Goal: Complete application form

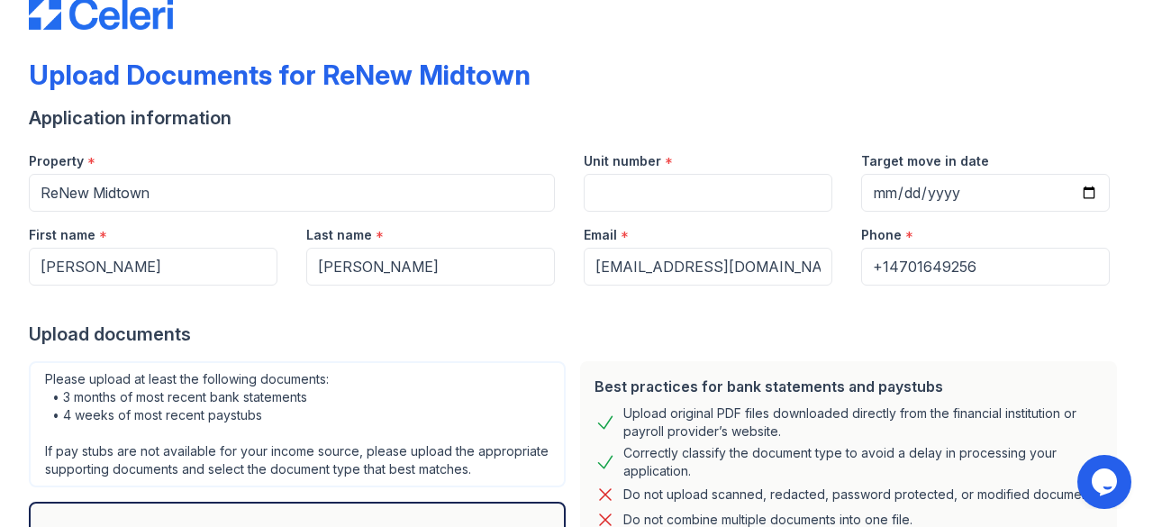
scroll to position [47, 0]
click at [708, 195] on input "Unit number" at bounding box center [708, 192] width 249 height 38
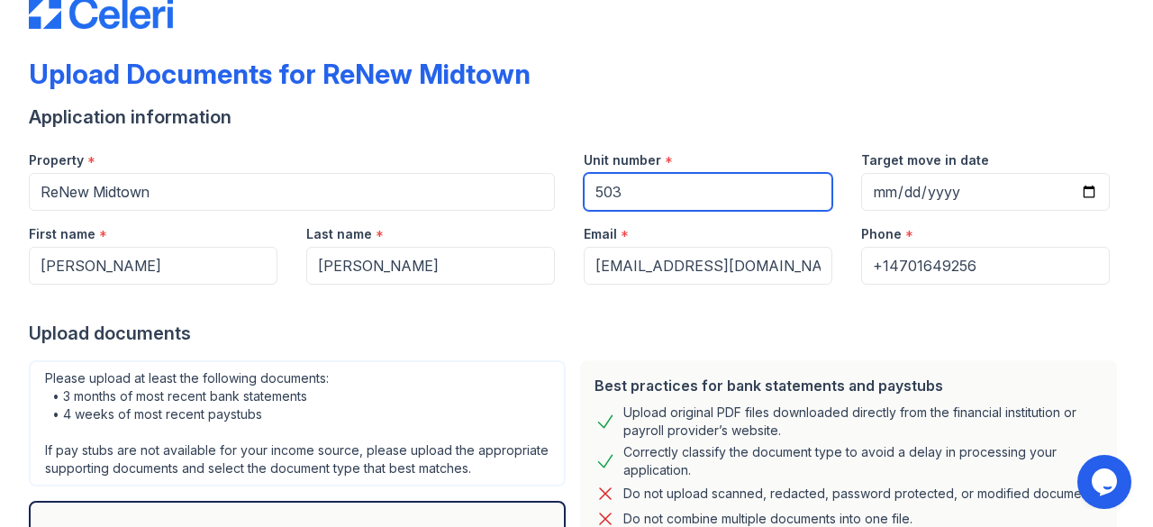
type input "503"
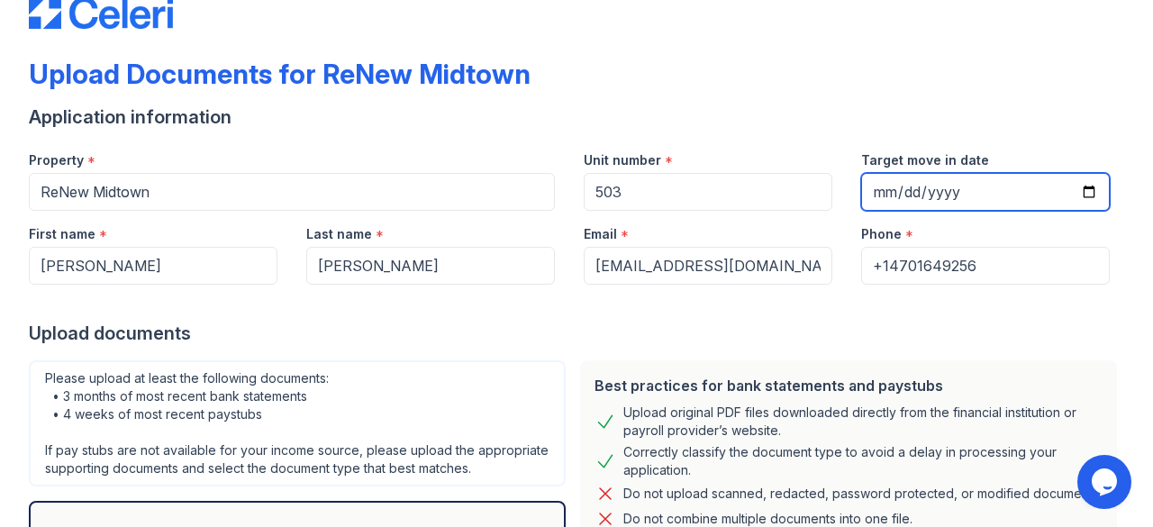
click at [948, 205] on input "Target move in date" at bounding box center [985, 192] width 249 height 38
click at [929, 195] on input "Target move in date" at bounding box center [985, 192] width 249 height 38
click at [885, 185] on input "Target move in date" at bounding box center [985, 192] width 249 height 38
click at [877, 185] on input "Target move in date" at bounding box center [985, 192] width 249 height 38
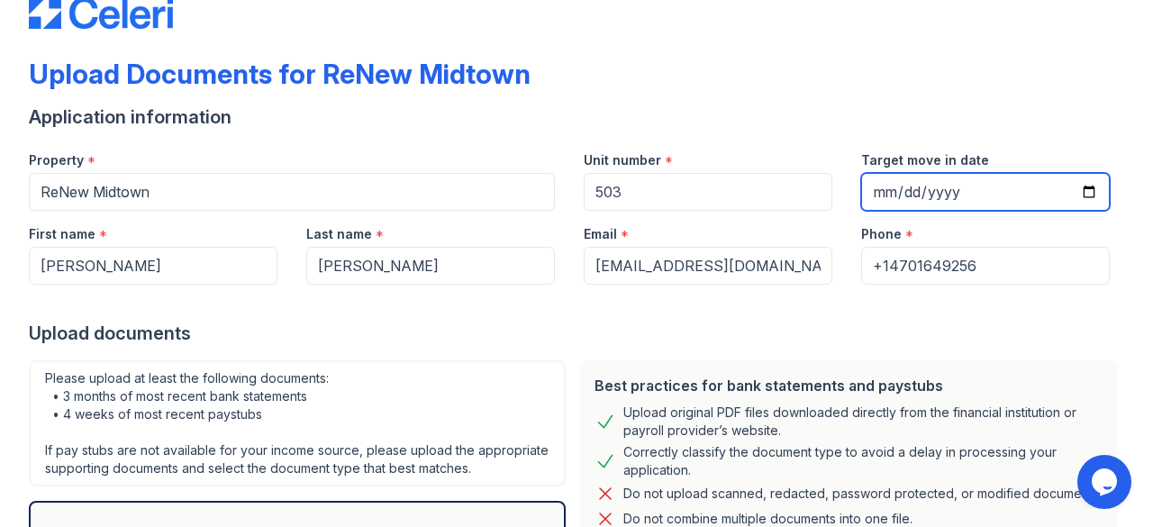
click at [1085, 194] on input "Target move in date" at bounding box center [985, 192] width 249 height 38
click at [1074, 190] on input "Target move in date" at bounding box center [985, 192] width 249 height 38
type input "[DATE]"
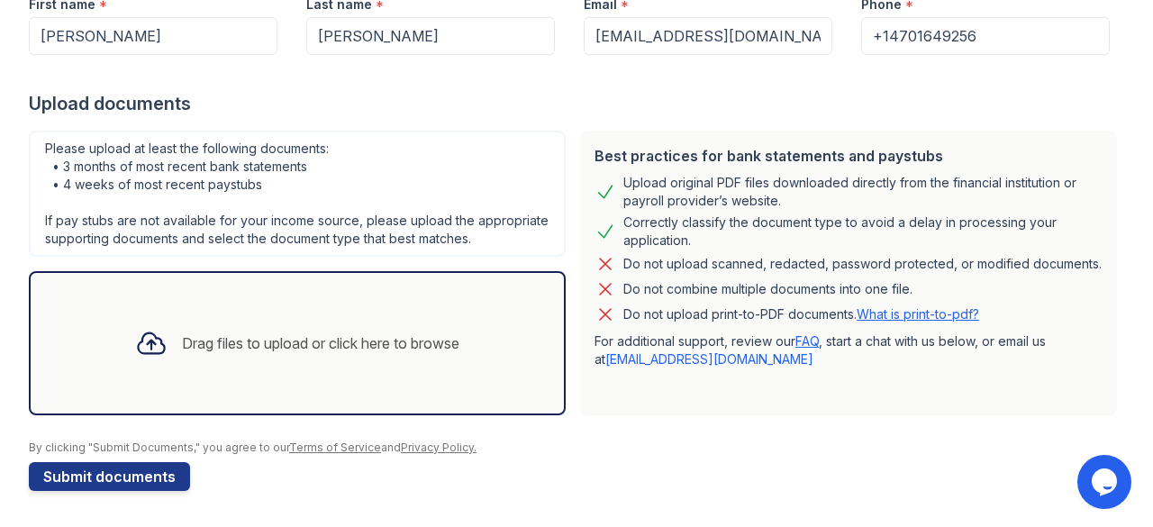
scroll to position [293, 0]
click at [159, 341] on div at bounding box center [151, 343] width 47 height 47
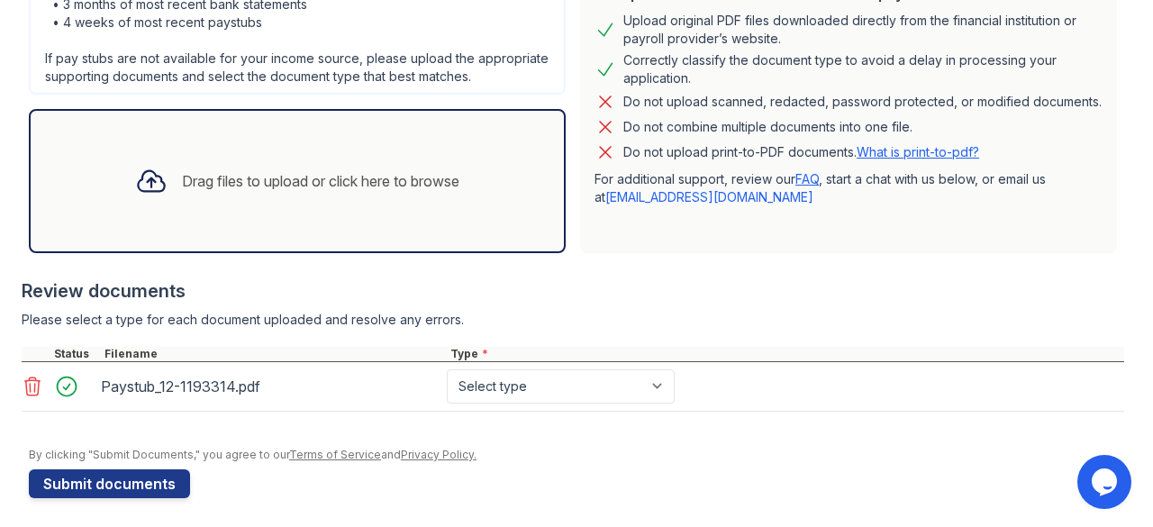
scroll to position [461, 0]
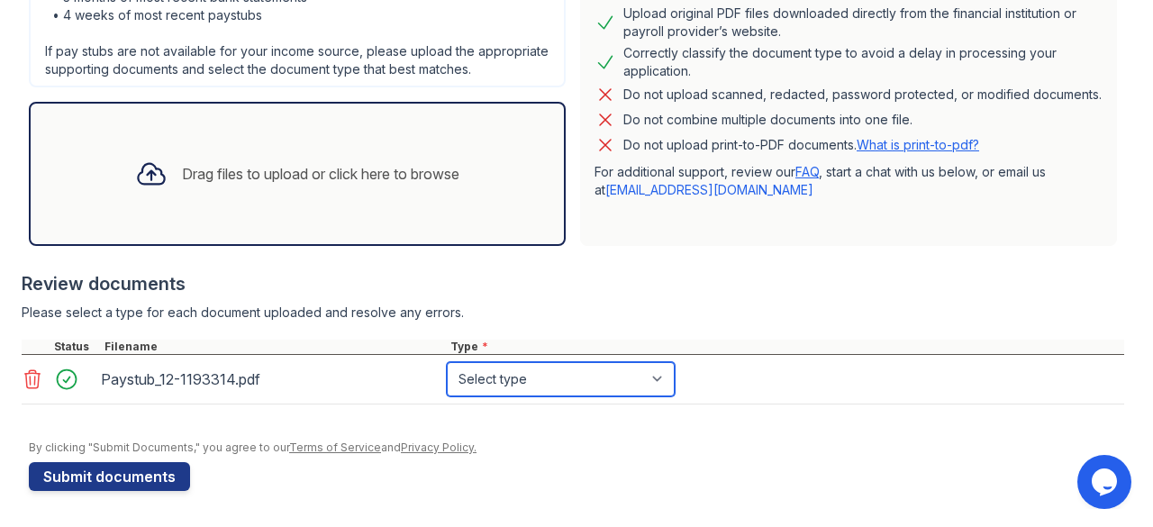
click at [568, 371] on select "Select type Paystub Bank Statement Offer Letter Tax Documents Benefit Award Let…" at bounding box center [561, 379] width 228 height 34
select select "paystub"
click at [447, 363] on select "Select type Paystub Bank Statement Offer Letter Tax Documents Benefit Award Let…" at bounding box center [561, 379] width 228 height 34
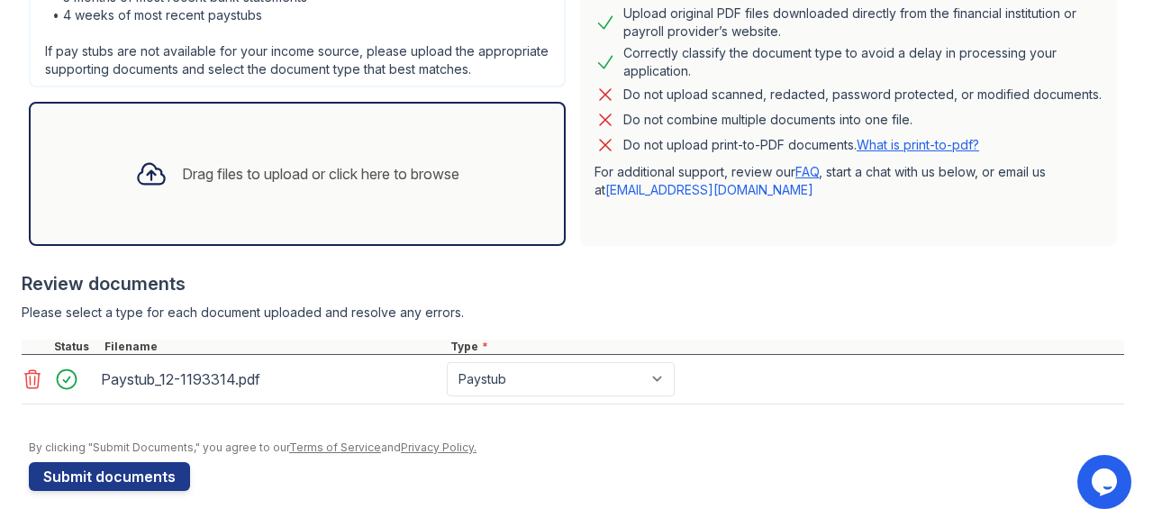
click at [265, 167] on div "Drag files to upload or click here to browse" at bounding box center [320, 174] width 277 height 22
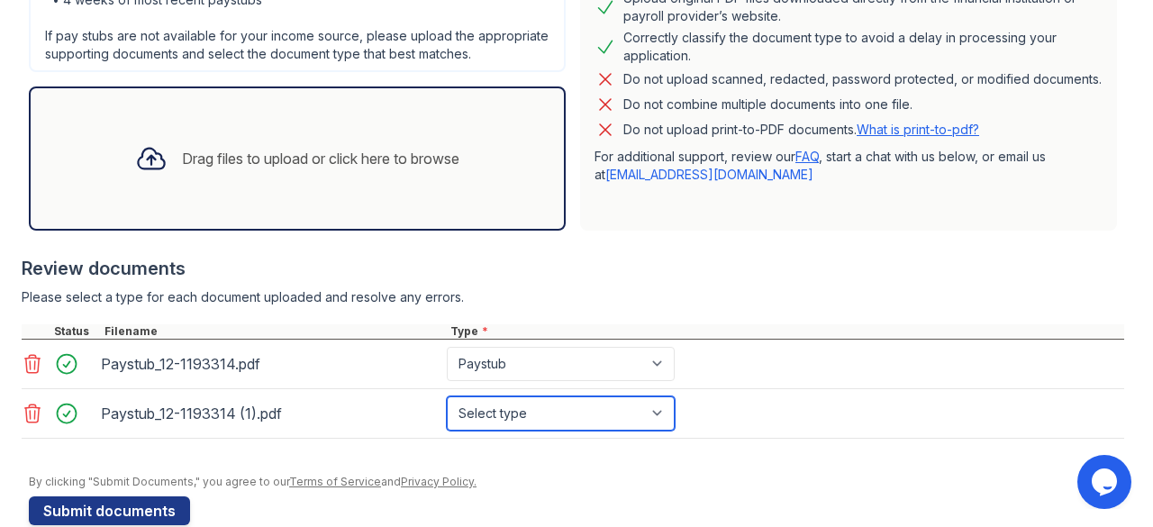
click at [606, 431] on select "Select type Paystub Bank Statement Offer Letter Tax Documents Benefit Award Let…" at bounding box center [561, 413] width 228 height 34
select select "paystub"
click at [447, 412] on select "Select type Paystub Bank Statement Offer Letter Tax Documents Benefit Award Let…" at bounding box center [561, 413] width 228 height 34
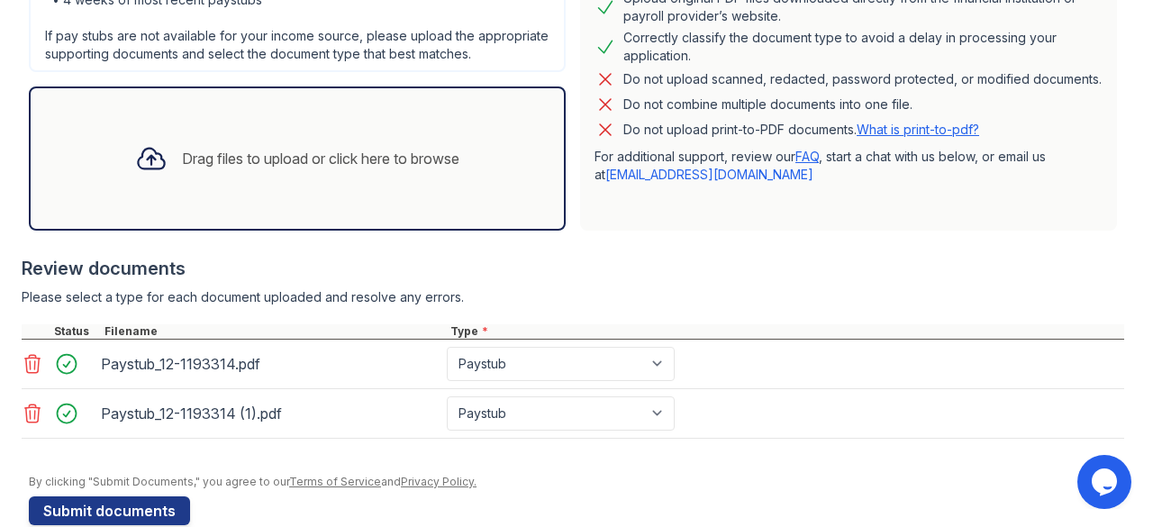
click at [434, 186] on div "Drag files to upload or click here to browse" at bounding box center [297, 158] width 353 height 61
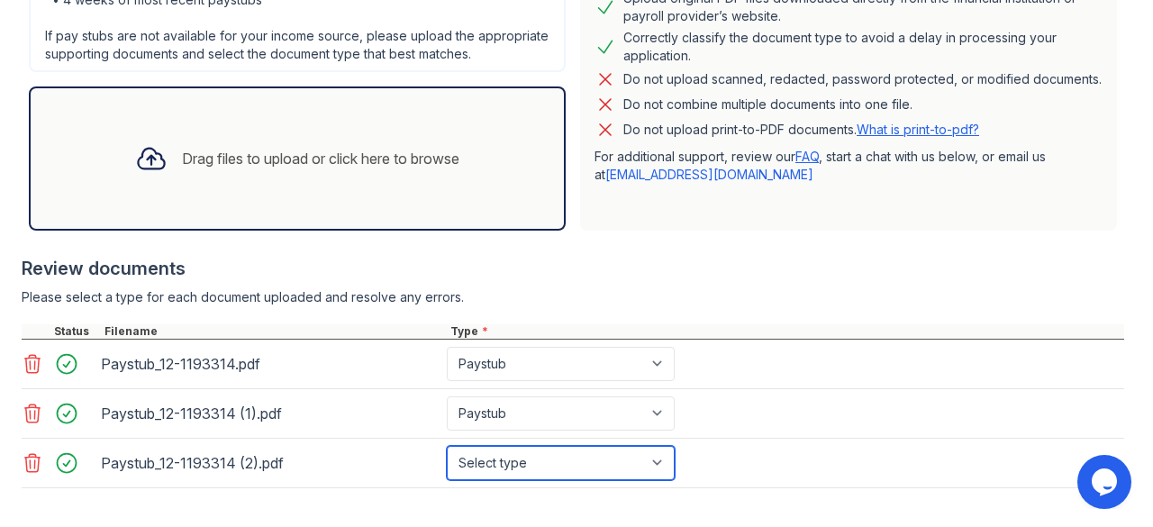
click at [610, 479] on select "Select type Paystub Bank Statement Offer Letter Tax Documents Benefit Award Let…" at bounding box center [561, 463] width 228 height 34
select select "paystub"
click at [447, 460] on select "Select type Paystub Bank Statement Offer Letter Tax Documents Benefit Award Let…" at bounding box center [561, 463] width 228 height 34
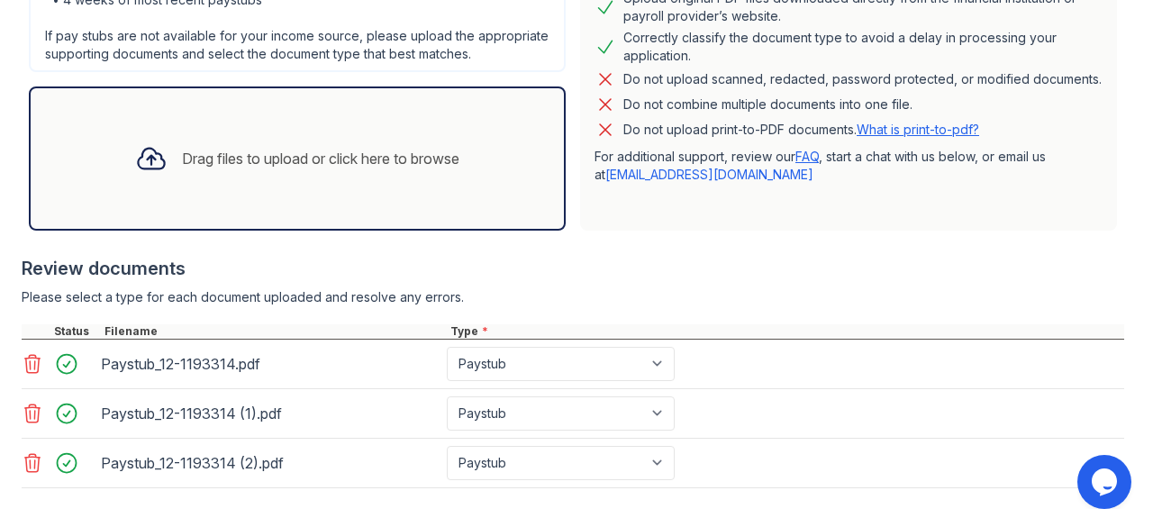
click at [418, 221] on div "Drag files to upload or click here to browse" at bounding box center [297, 158] width 537 height 144
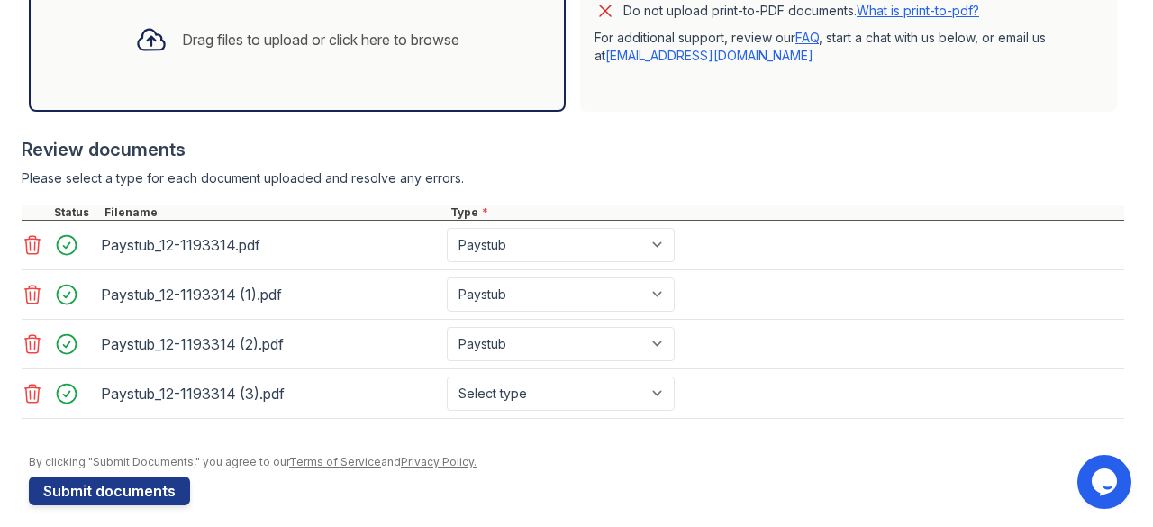
scroll to position [605, 0]
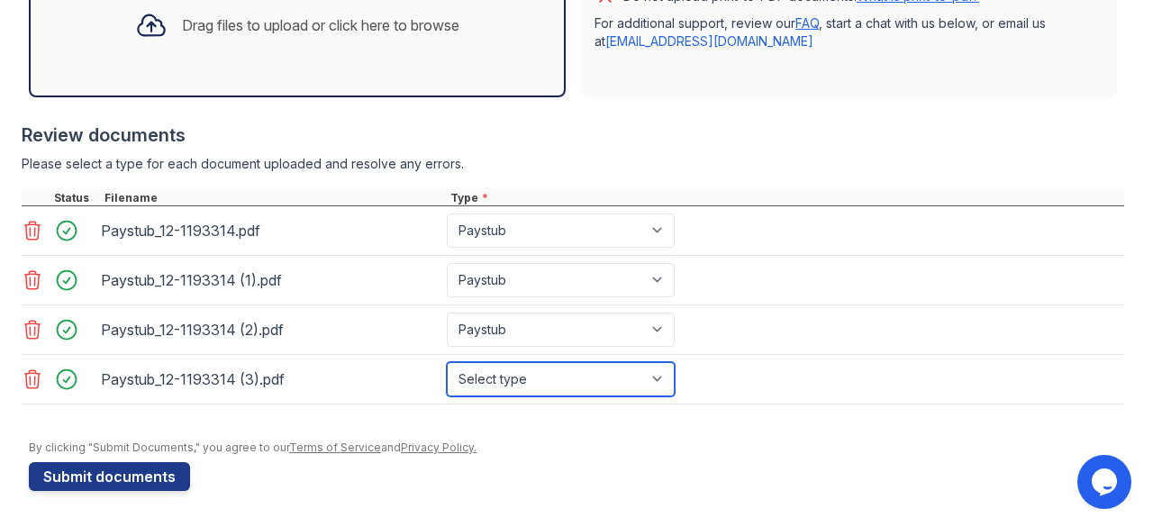
click at [646, 386] on select "Select type Paystub Bank Statement Offer Letter Tax Documents Benefit Award Let…" at bounding box center [561, 379] width 228 height 34
select select "paystub"
click at [447, 365] on select "Select type Paystub Bank Statement Offer Letter Tax Documents Benefit Award Let…" at bounding box center [561, 379] width 228 height 34
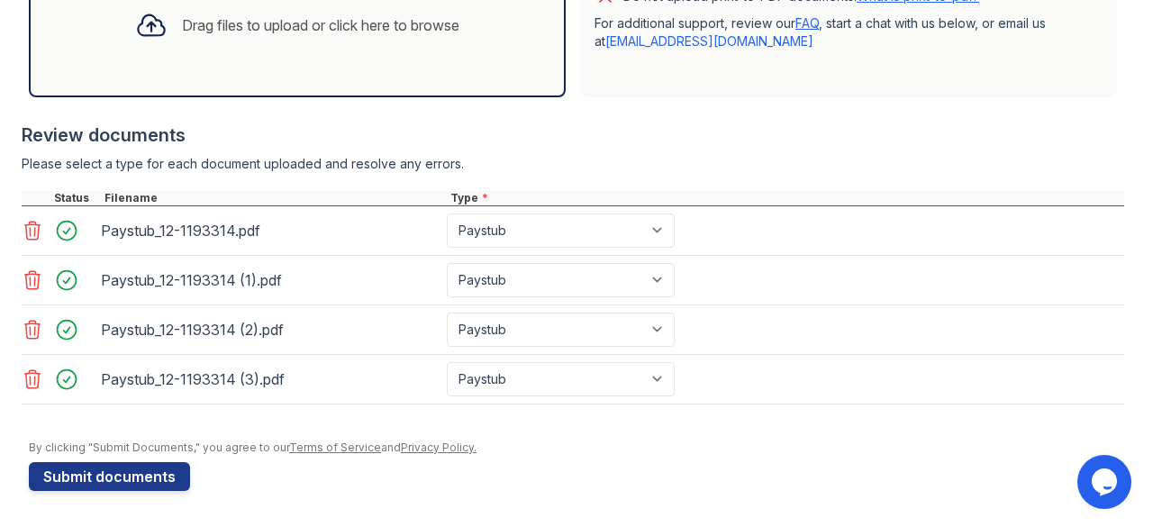
click at [375, 33] on div "Drag files to upload or click here to browse" at bounding box center [320, 25] width 277 height 22
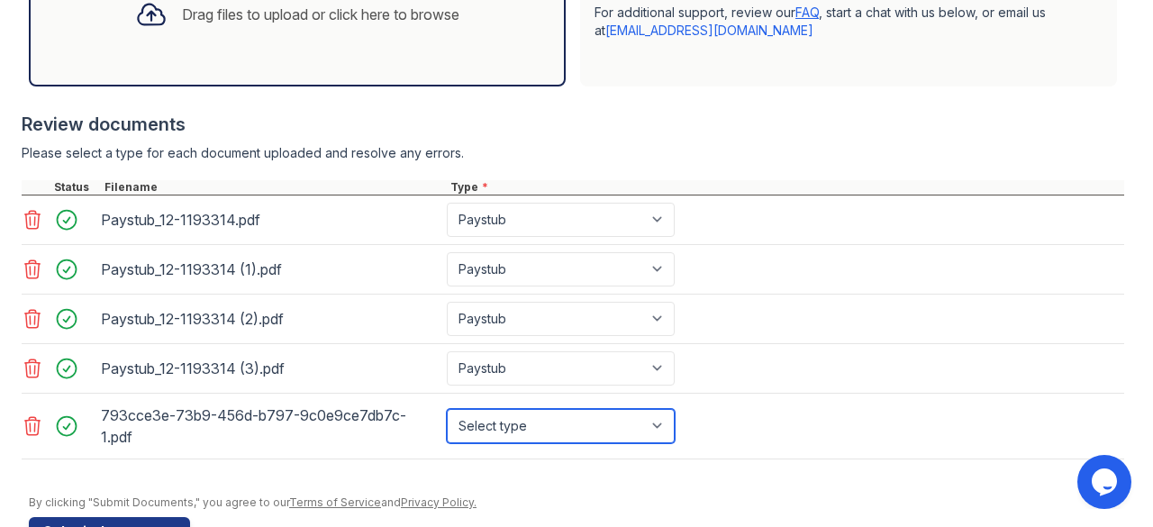
click at [641, 439] on select "Select type Paystub Bank Statement Offer Letter Tax Documents Benefit Award Let…" at bounding box center [561, 426] width 228 height 34
select select "bank_statement"
click at [447, 422] on select "Select type Paystub Bank Statement Offer Letter Tax Documents Benefit Award Let…" at bounding box center [561, 426] width 228 height 34
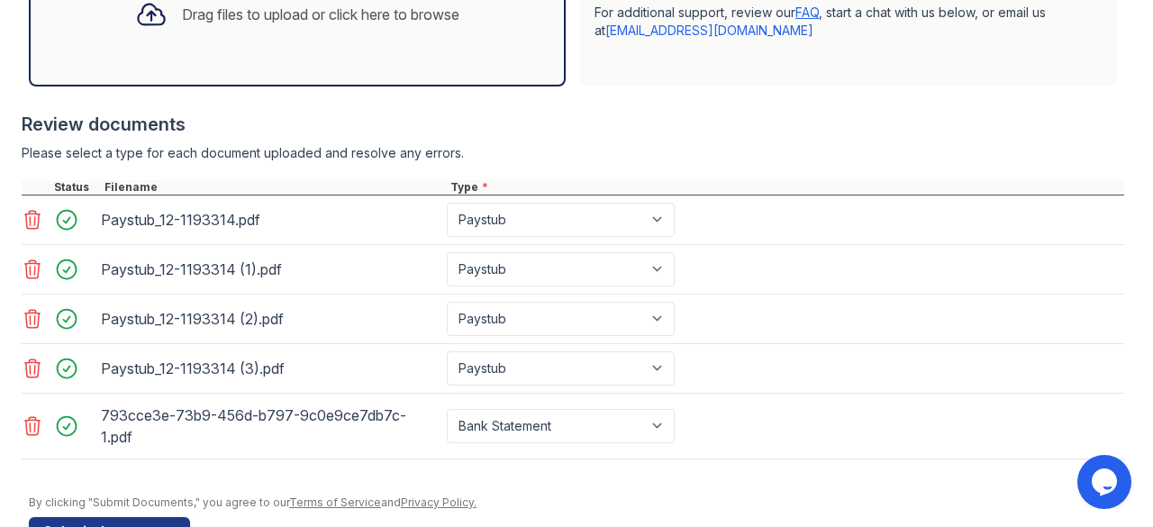
click at [378, 71] on div "Drag files to upload or click here to browse" at bounding box center [297, 14] width 537 height 144
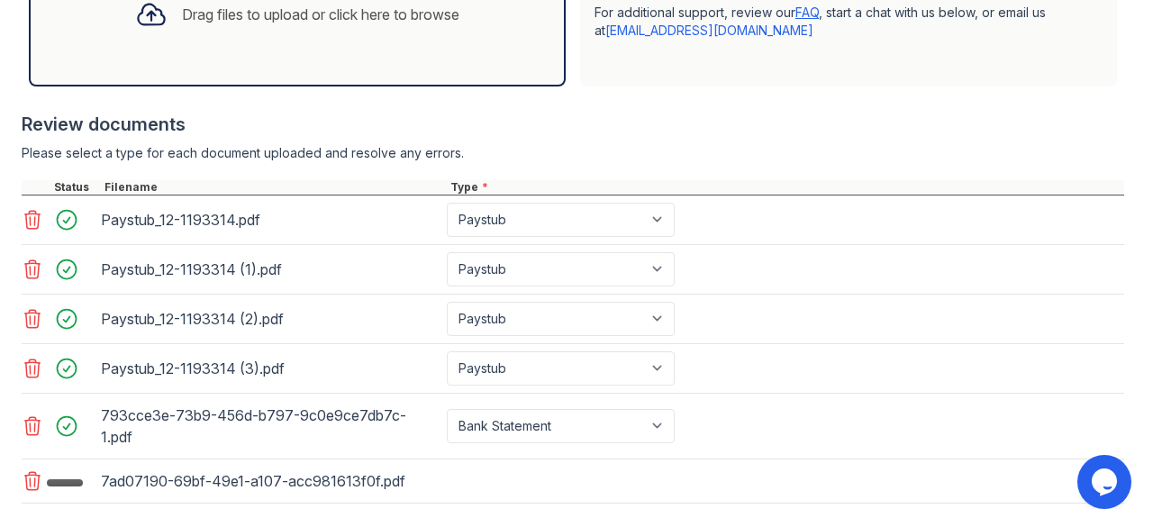
click at [447, 45] on div "Drag files to upload or click here to browse" at bounding box center [297, 14] width 353 height 61
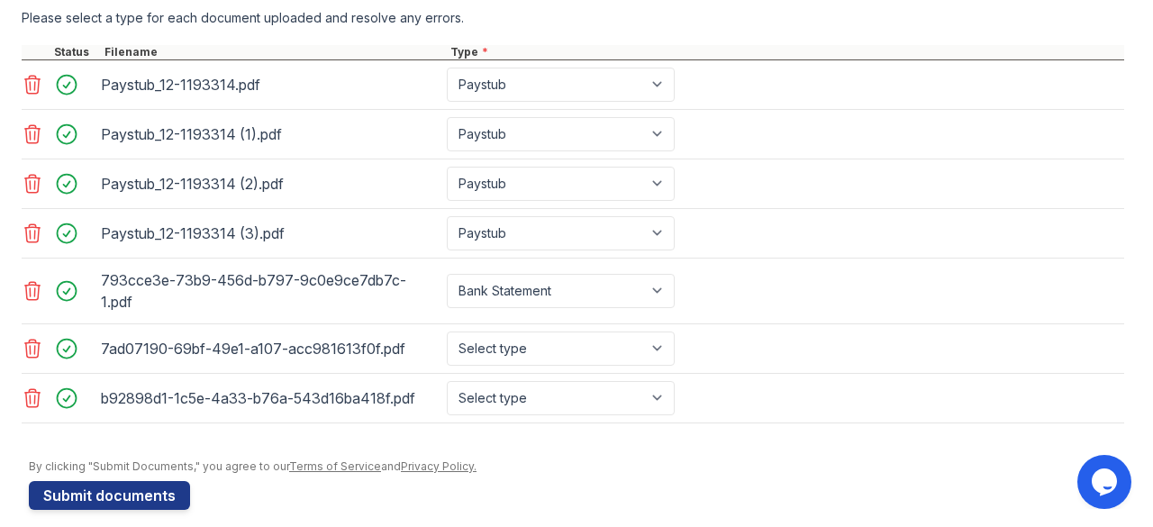
scroll to position [769, 0]
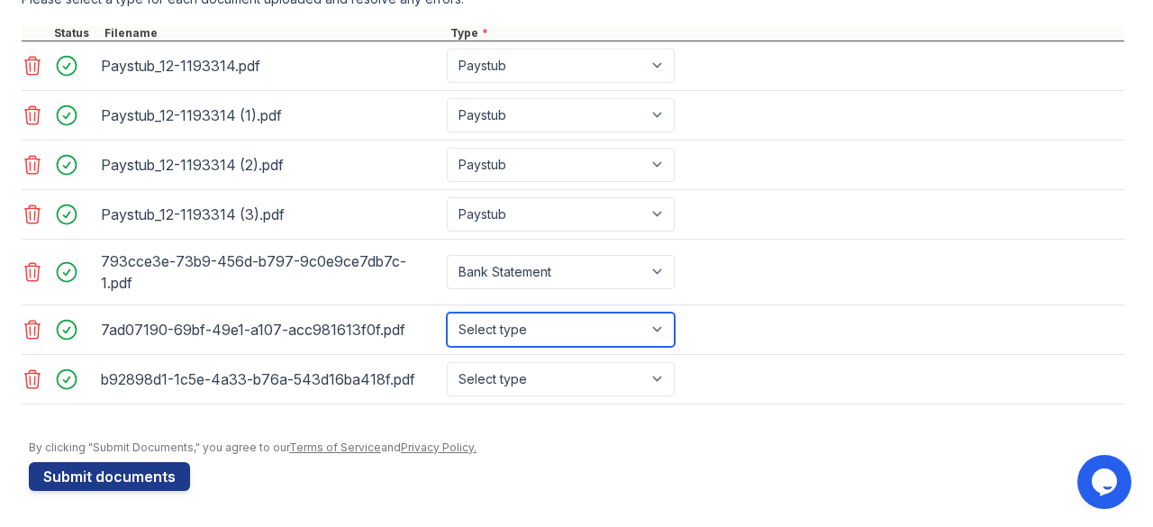
click at [645, 331] on select "Select type Paystub Bank Statement Offer Letter Tax Documents Benefit Award Let…" at bounding box center [561, 330] width 228 height 34
select select "bank_statement"
click at [447, 314] on select "Select type Paystub Bank Statement Offer Letter Tax Documents Benefit Award Let…" at bounding box center [561, 330] width 228 height 34
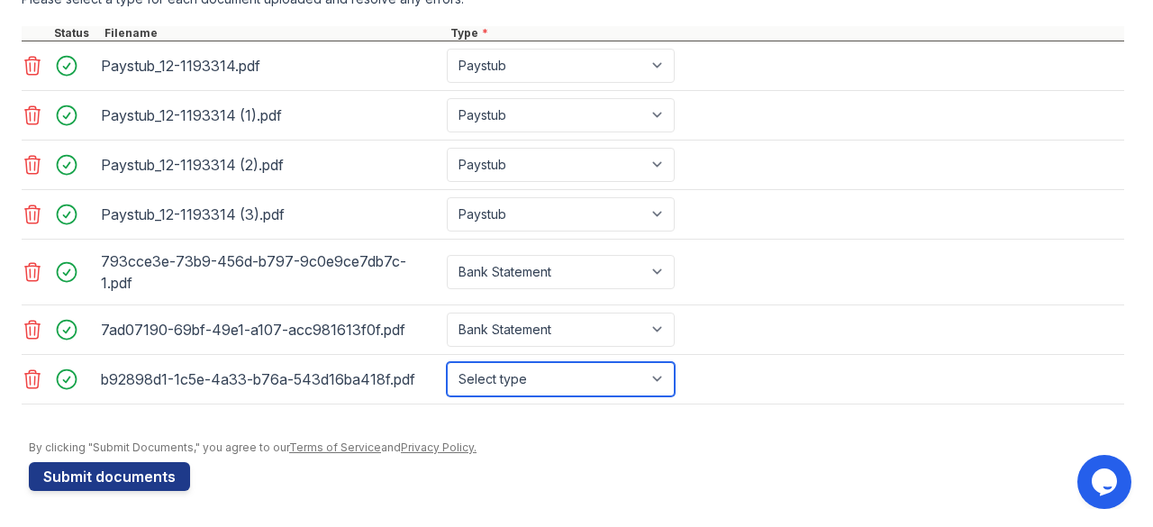
click at [600, 377] on select "Select type Paystub Bank Statement Offer Letter Tax Documents Benefit Award Let…" at bounding box center [561, 379] width 228 height 34
select select "bank_statement"
click at [447, 363] on select "Select type Paystub Bank Statement Offer Letter Tax Documents Benefit Award Let…" at bounding box center [561, 379] width 228 height 34
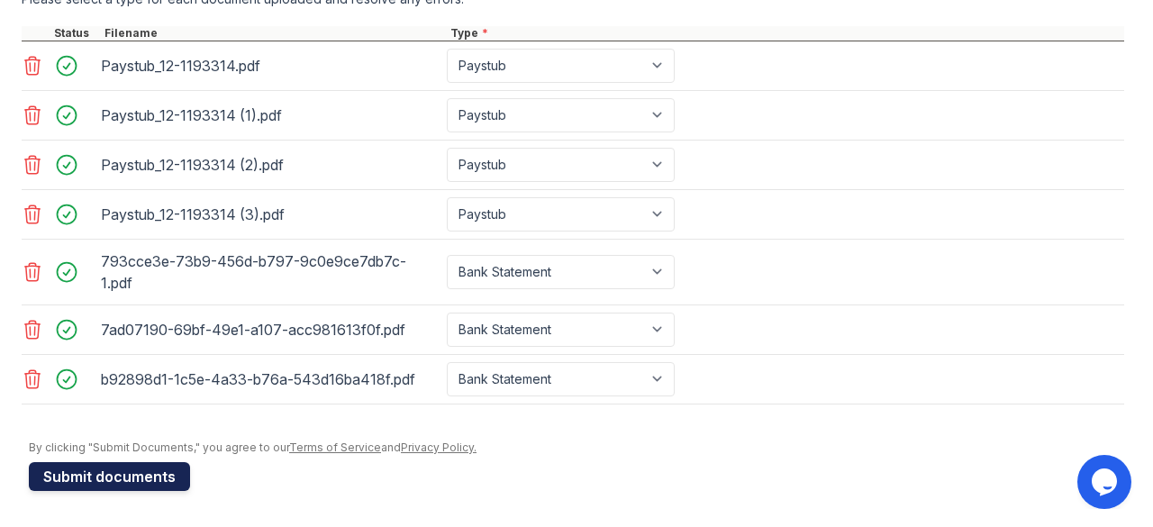
click at [106, 480] on button "Submit documents" at bounding box center [109, 476] width 161 height 29
